Goal: Task Accomplishment & Management: Use online tool/utility

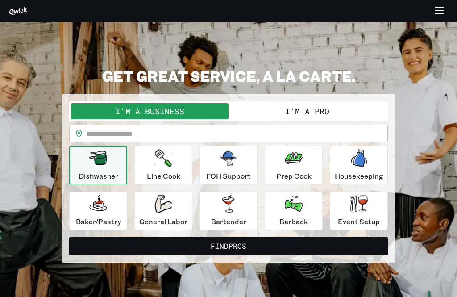
click at [262, 105] on button "I'm a Pro" at bounding box center [307, 111] width 158 height 16
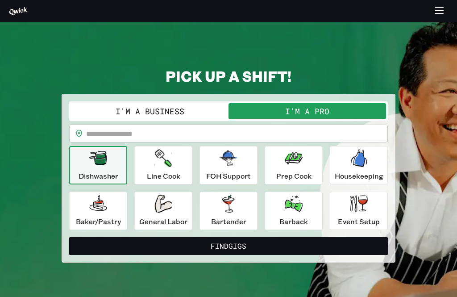
click at [275, 141] on input "text" at bounding box center [237, 133] width 302 height 18
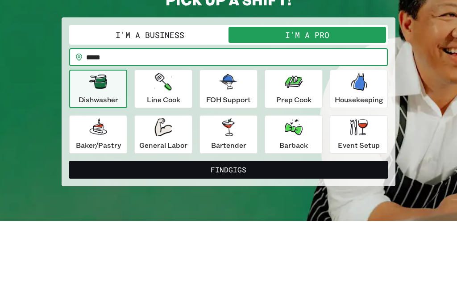
scroll to position [76, 0]
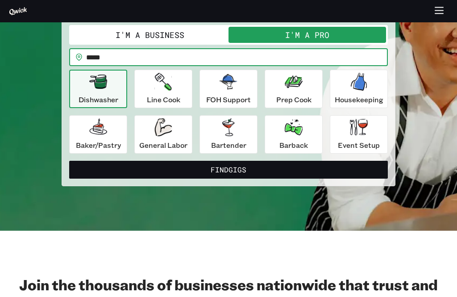
type input "*****"
click at [196, 176] on button "Find Gigs" at bounding box center [228, 170] width 319 height 18
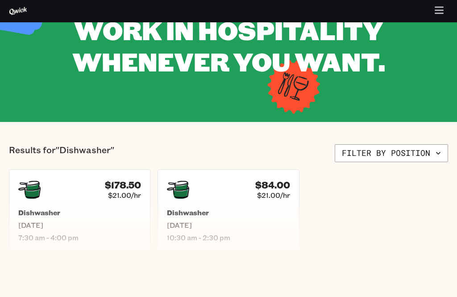
scroll to position [71, 0]
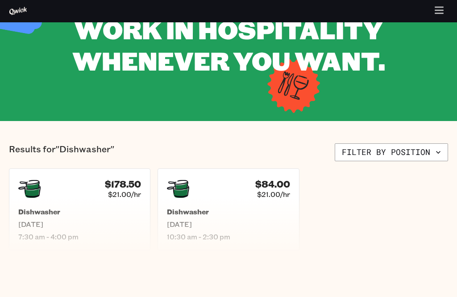
click at [142, 258] on section "Results for "Dishwasher" Filter by position $178.50 $21.00/hr Dishwasher [DATE]…" at bounding box center [228, 197] width 457 height 152
click at [191, 184] on div "$84.00 $21.00/hr" at bounding box center [228, 189] width 123 height 22
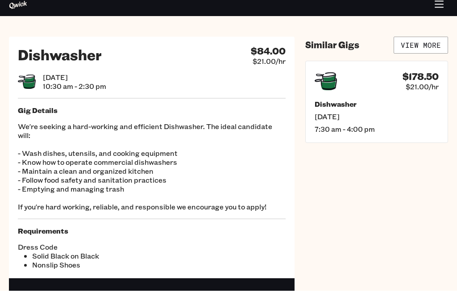
scroll to position [8, 0]
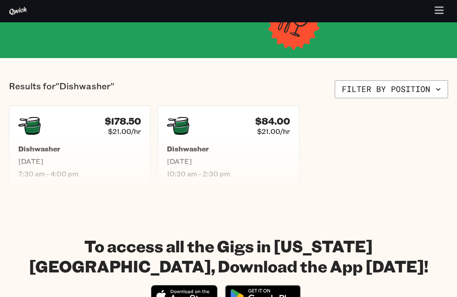
scroll to position [134, 0]
click at [82, 135] on div "$178.50 $21.00/hr" at bounding box center [79, 126] width 123 height 22
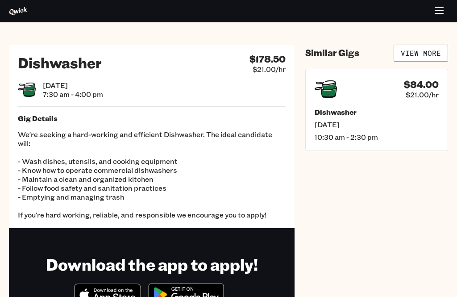
scroll to position [134, 0]
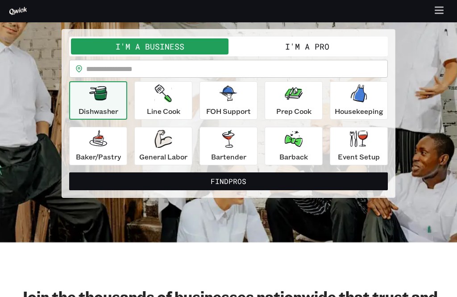
scroll to position [62, 0]
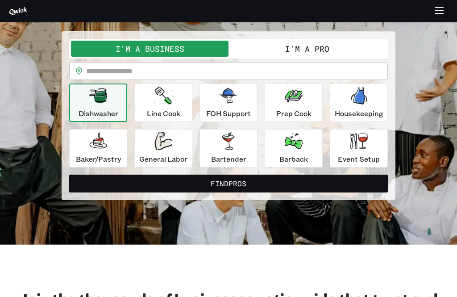
click at [269, 53] on button "I'm a Pro" at bounding box center [307, 49] width 158 height 16
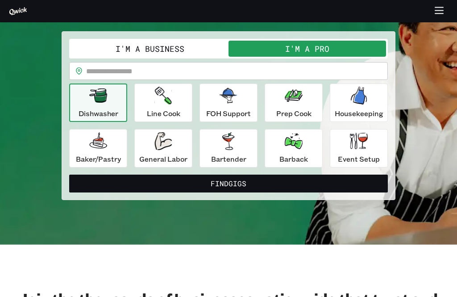
click at [104, 66] on input "text" at bounding box center [237, 71] width 302 height 18
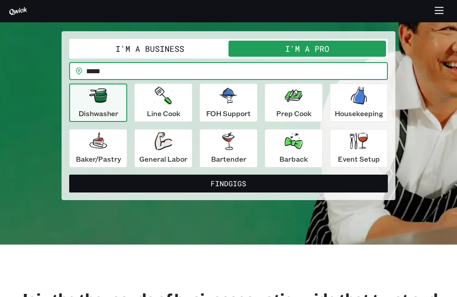
type input "*****"
click at [357, 145] on icon "button" at bounding box center [359, 141] width 18 height 17
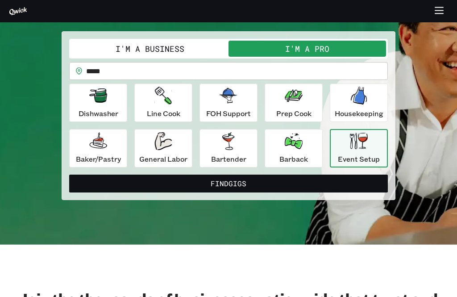
click at [249, 181] on button "Find Gigs" at bounding box center [228, 183] width 319 height 18
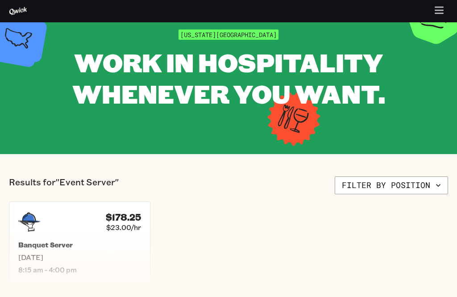
scroll to position [38, 0]
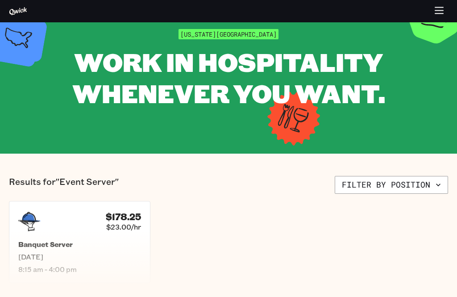
click at [62, 216] on div "$178.25 $23.00/hr" at bounding box center [79, 221] width 123 height 22
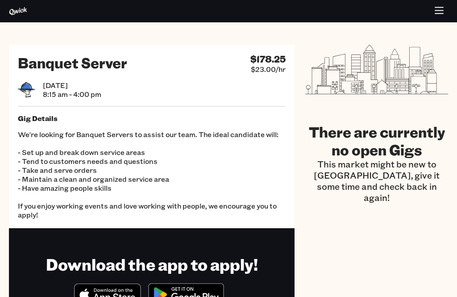
scroll to position [38, 0]
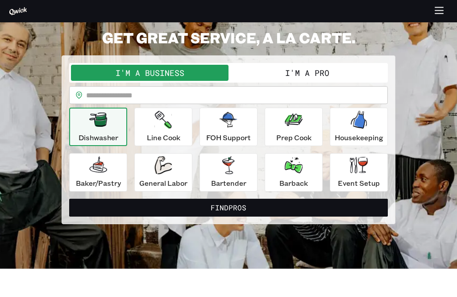
scroll to position [62, 0]
